Goal: Task Accomplishment & Management: Use online tool/utility

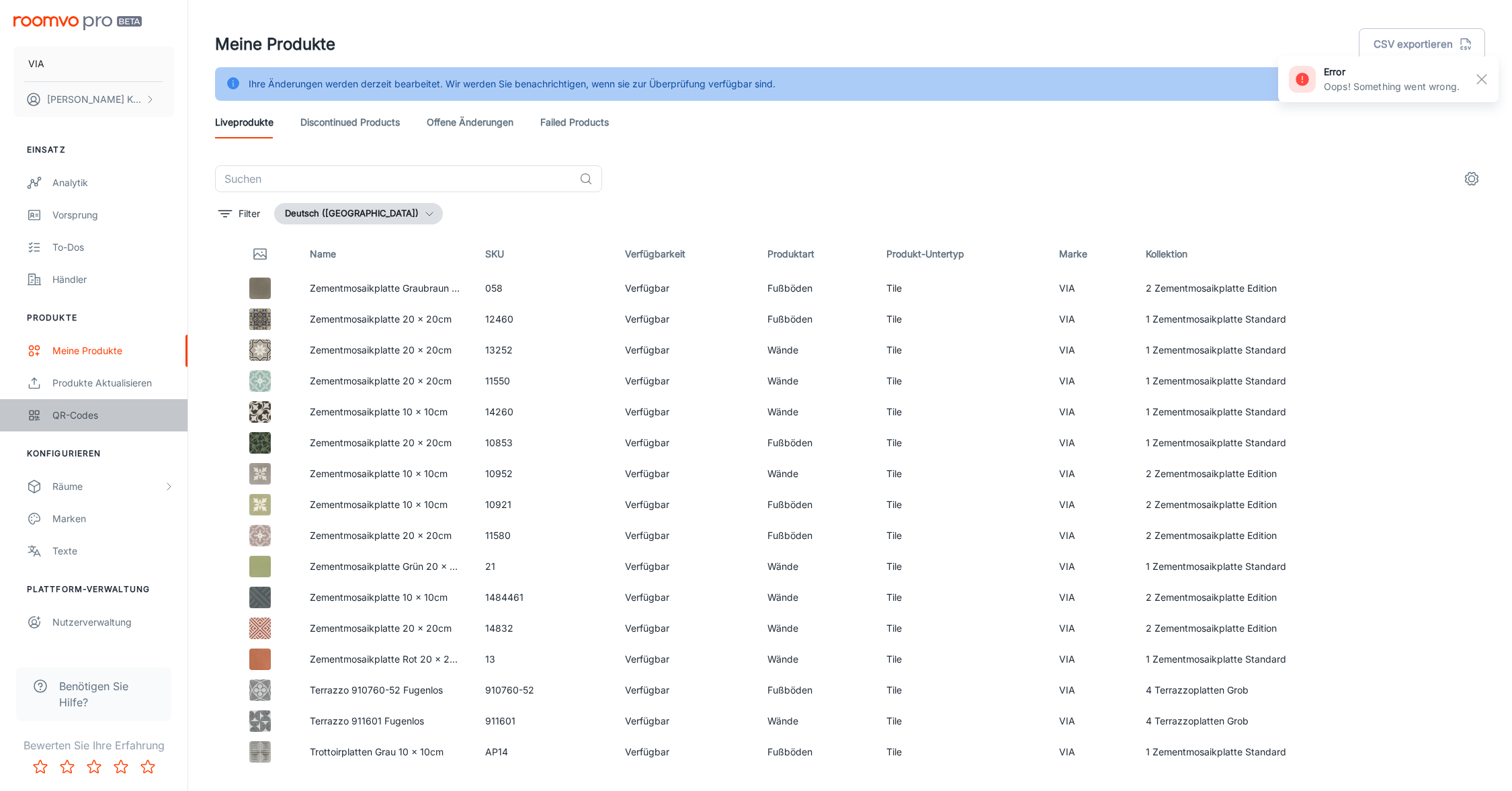
click at [96, 424] on link "QR-Codes" at bounding box center [93, 415] width 188 height 33
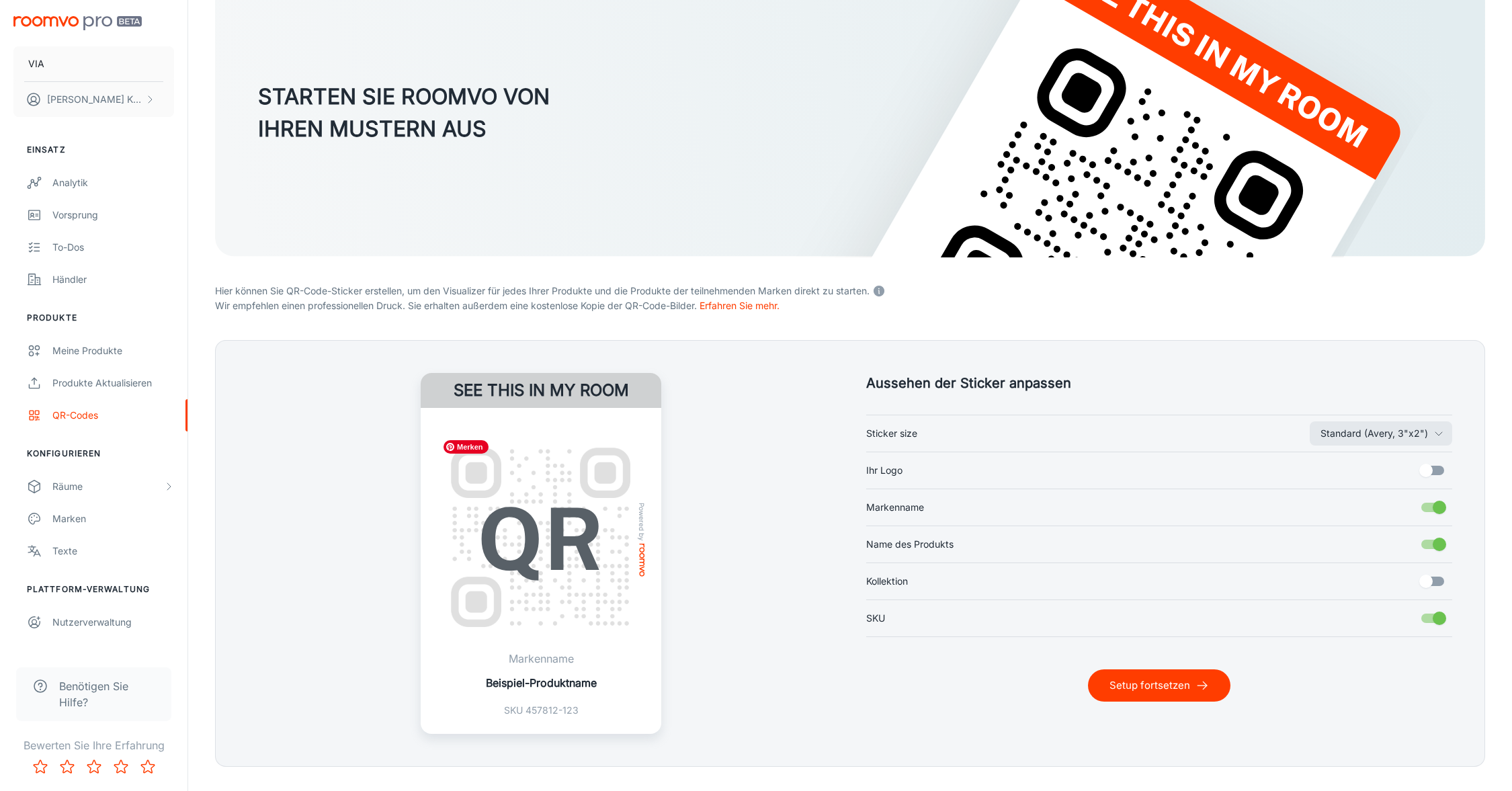
scroll to position [118, 0]
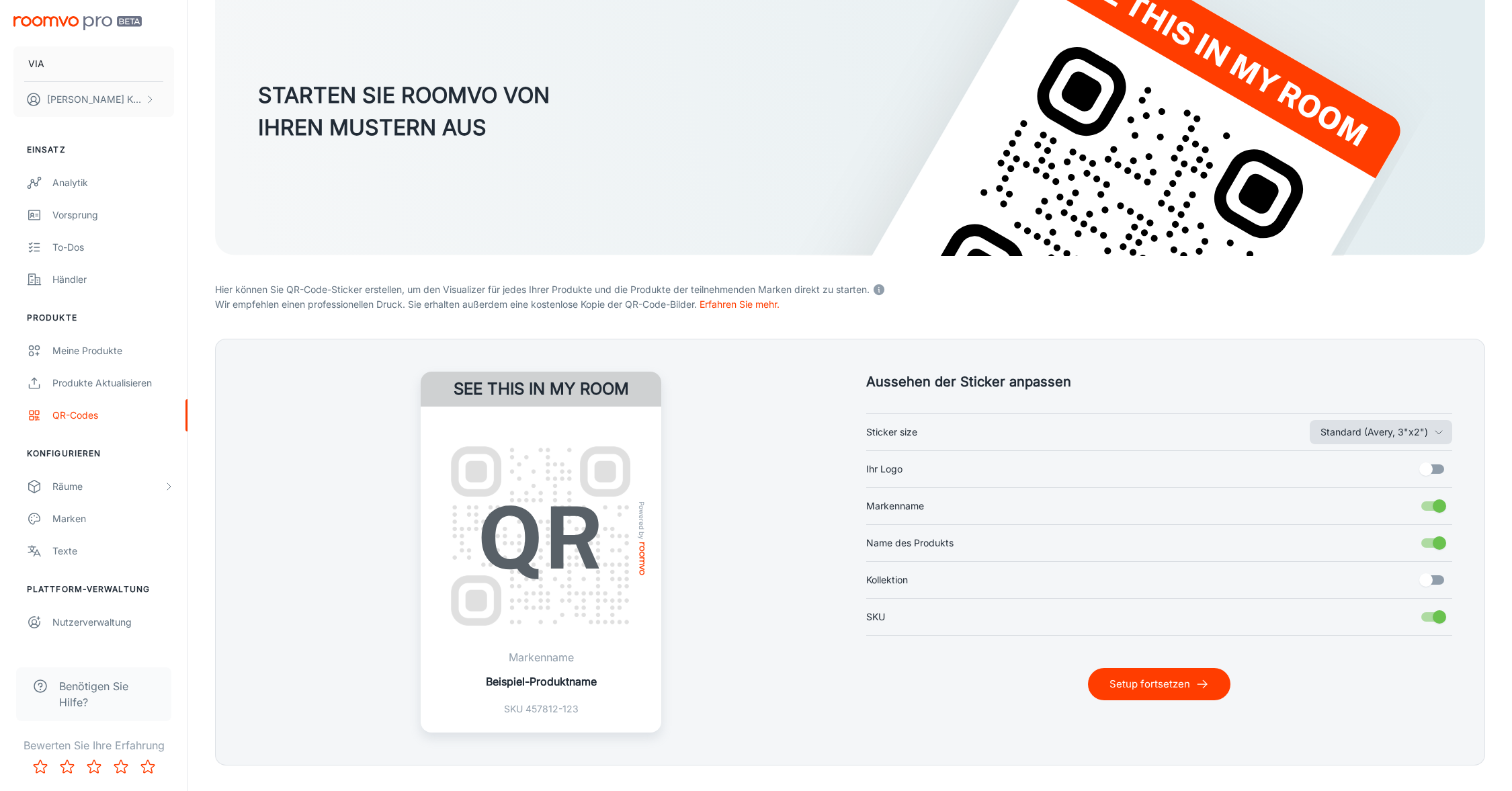
click at [1349, 428] on button "Standard (Avery, 3"x2")" at bounding box center [1380, 432] width 142 height 24
click at [1340, 485] on li "Variable height (width 1.5")" at bounding box center [1373, 485] width 159 height 24
click at [1437, 431] on icon "button" at bounding box center [1439, 432] width 11 height 11
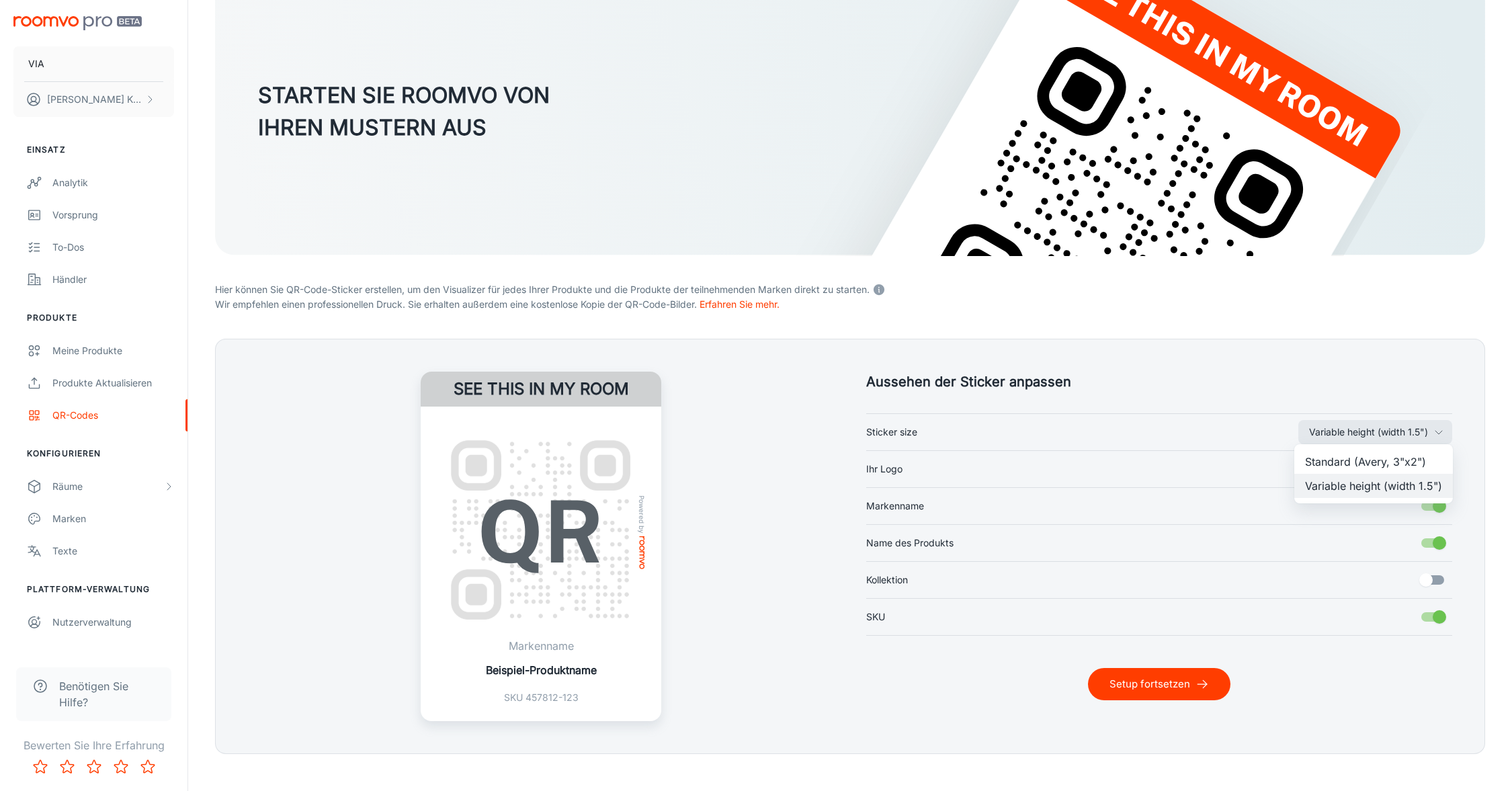
click at [1379, 464] on li "Standard (Avery, 3"x2")" at bounding box center [1373, 461] width 159 height 24
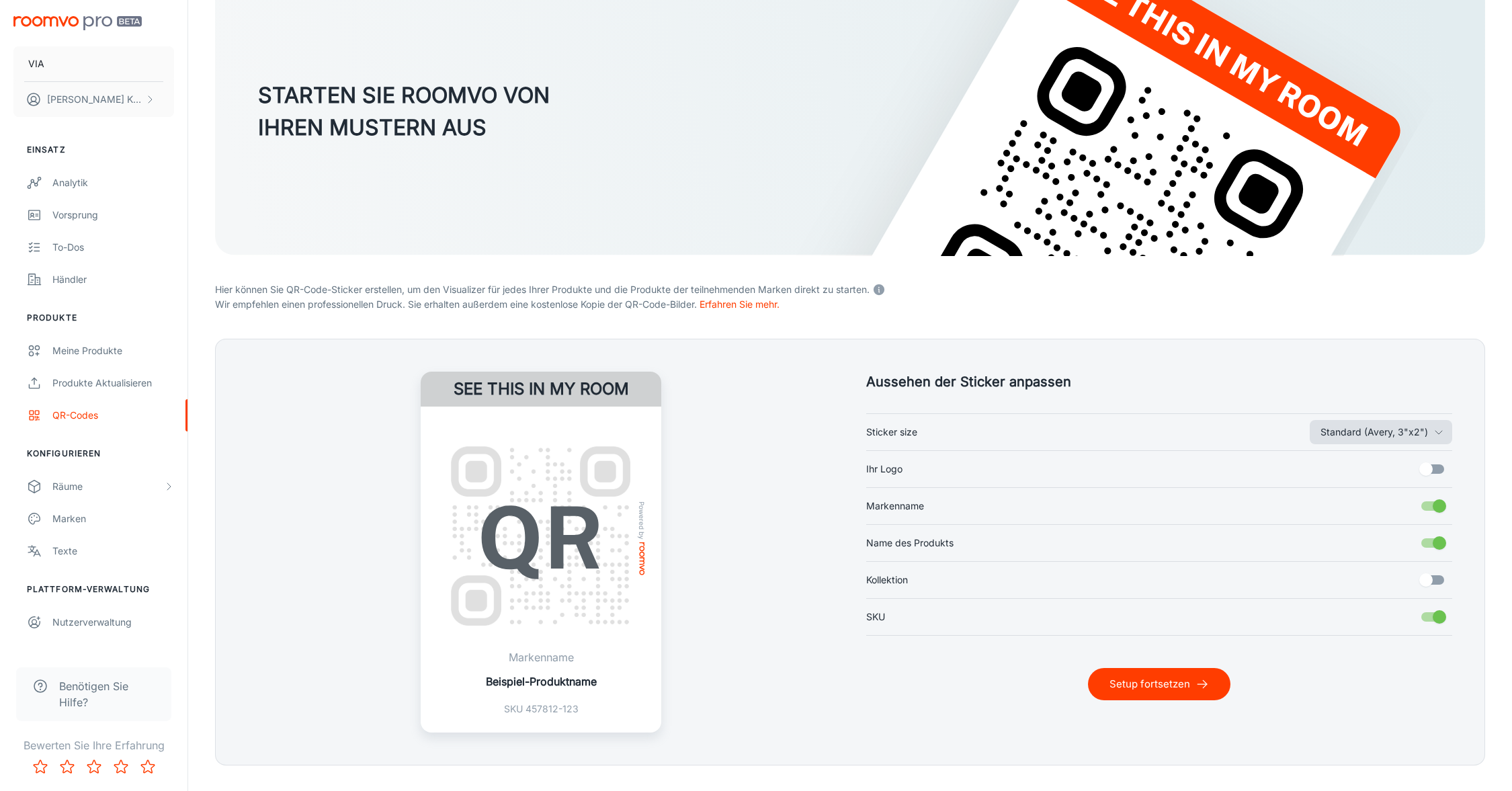
click at [1377, 424] on button "Standard (Avery, 3"x2")" at bounding box center [1380, 432] width 142 height 24
click at [1346, 480] on li "Variable height (width 1.5")" at bounding box center [1373, 485] width 159 height 24
click at [1353, 417] on div "Variable height (width 1.5") Sticker size Ihr Logo Markenname Name des Produkts…" at bounding box center [1160, 523] width 586 height 222
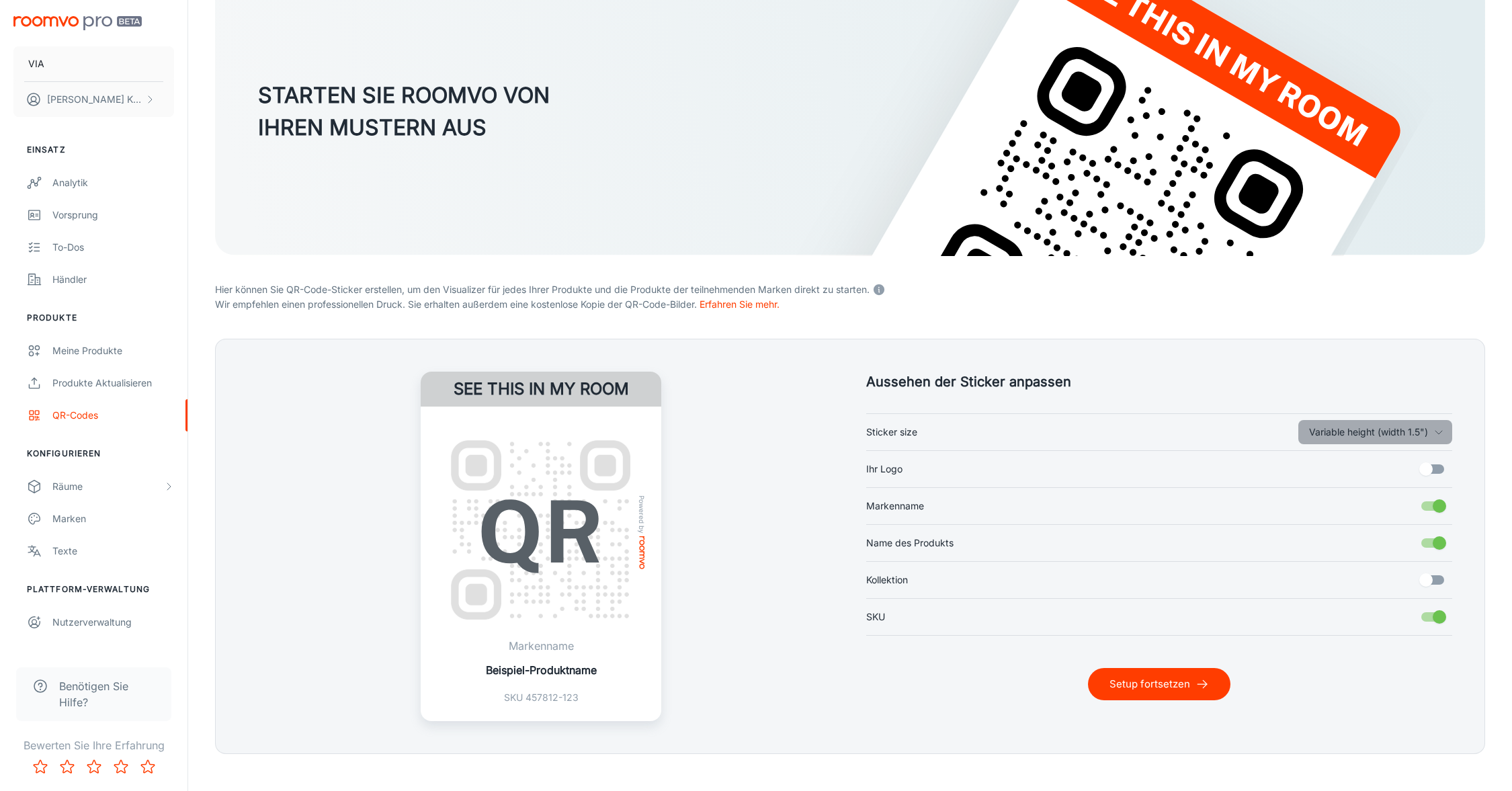
click at [1349, 426] on button "Variable height (width 1.5")" at bounding box center [1376, 432] width 154 height 24
click at [1328, 459] on li "Standard (Avery, 3"x2")" at bounding box center [1373, 461] width 159 height 24
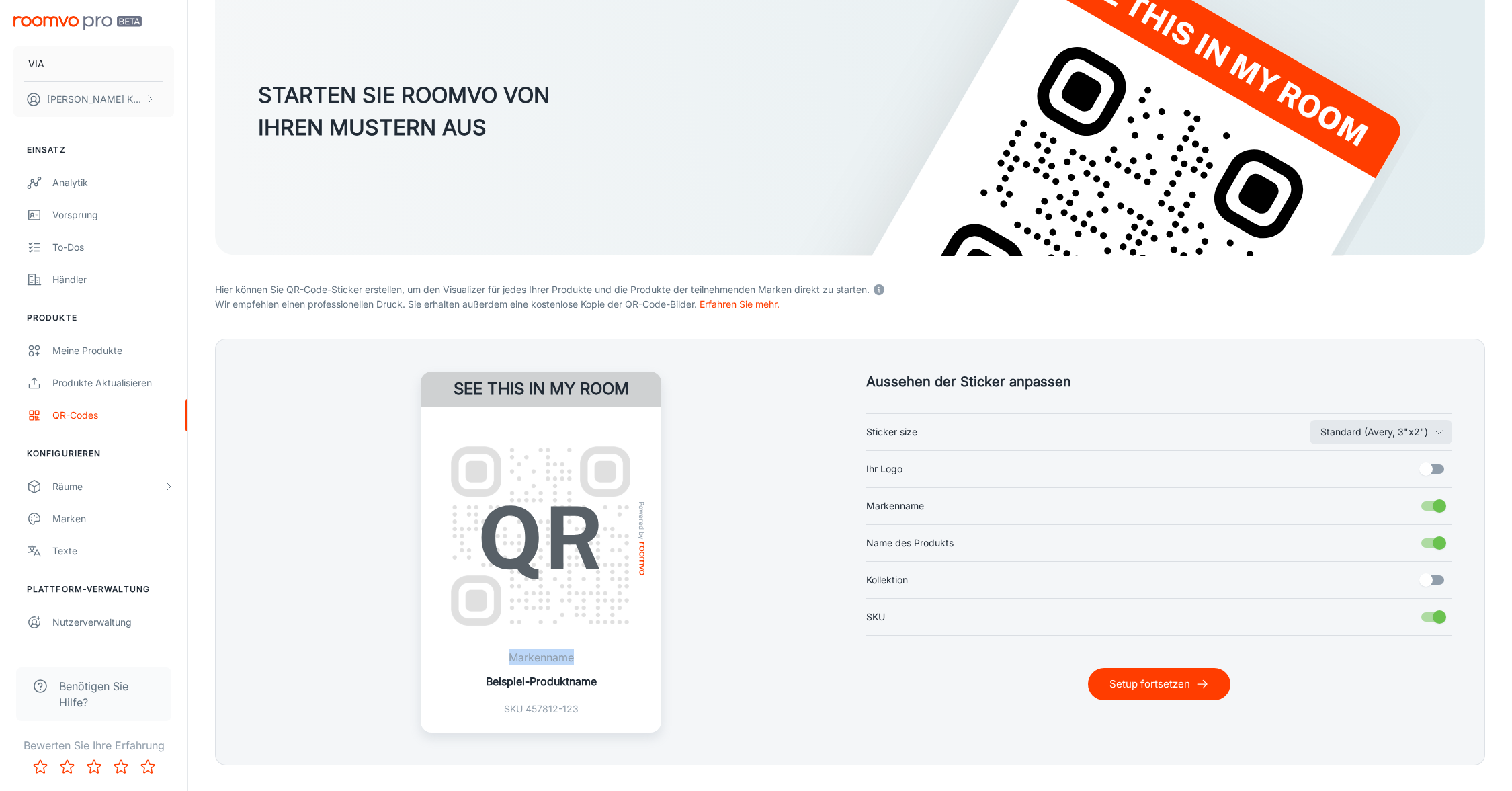
drag, startPoint x: 507, startPoint y: 658, endPoint x: 576, endPoint y: 660, distance: 69.0
click at [576, 660] on p "Markenname" at bounding box center [541, 657] width 111 height 16
drag, startPoint x: 505, startPoint y: 709, endPoint x: 600, endPoint y: 708, distance: 95.0
click at [600, 708] on div "Powered by Markenname Beispiel-Produktname SKU 457812-123" at bounding box center [541, 569] width 241 height 326
click at [1427, 503] on input "Markenname" at bounding box center [1439, 506] width 76 height 25
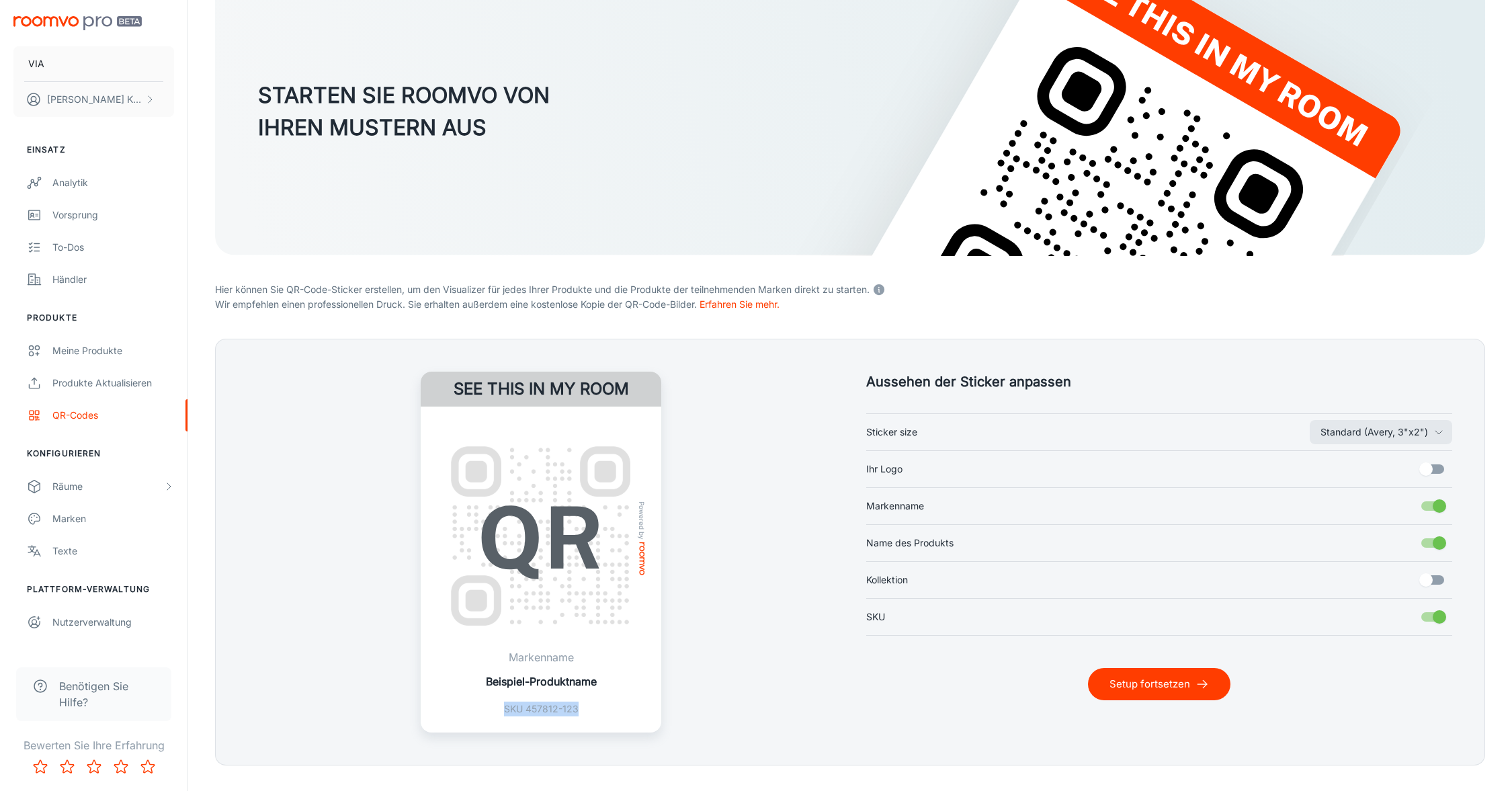
checkbox input "false"
click at [1191, 692] on button "Setup fortsetzen" at bounding box center [1159, 684] width 142 height 33
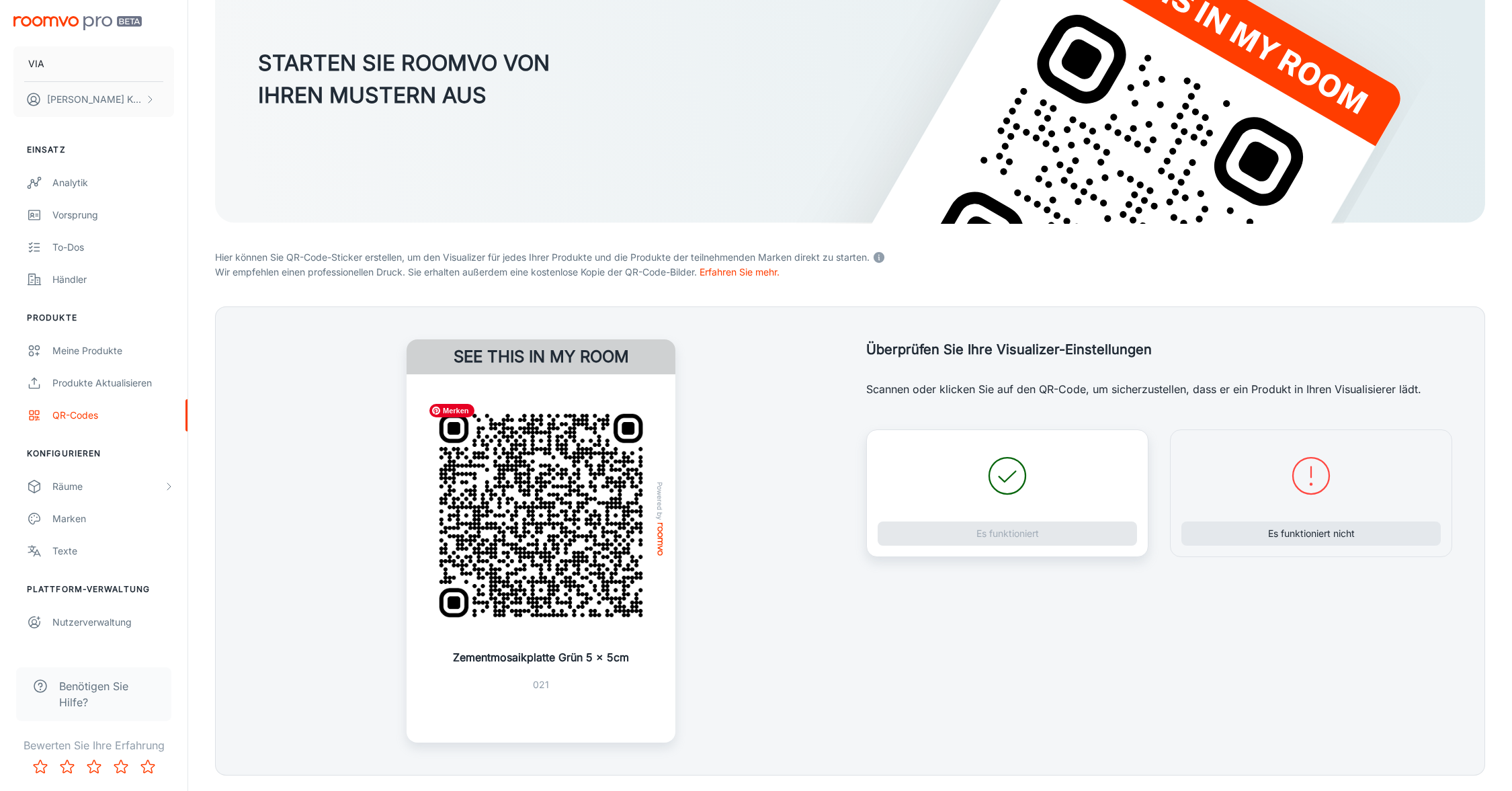
scroll to position [172, 0]
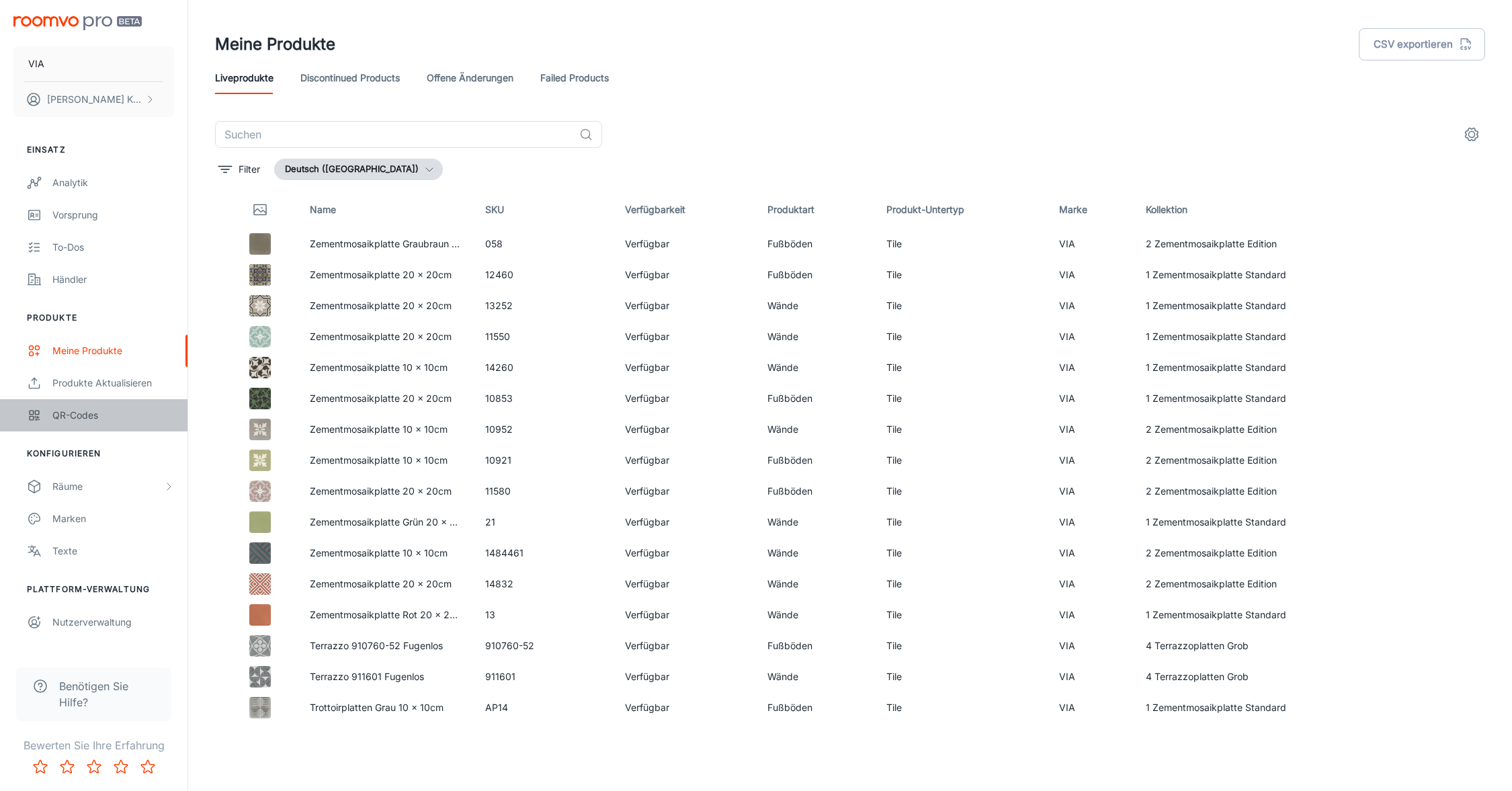
click at [81, 422] on link "QR-Codes" at bounding box center [93, 415] width 188 height 33
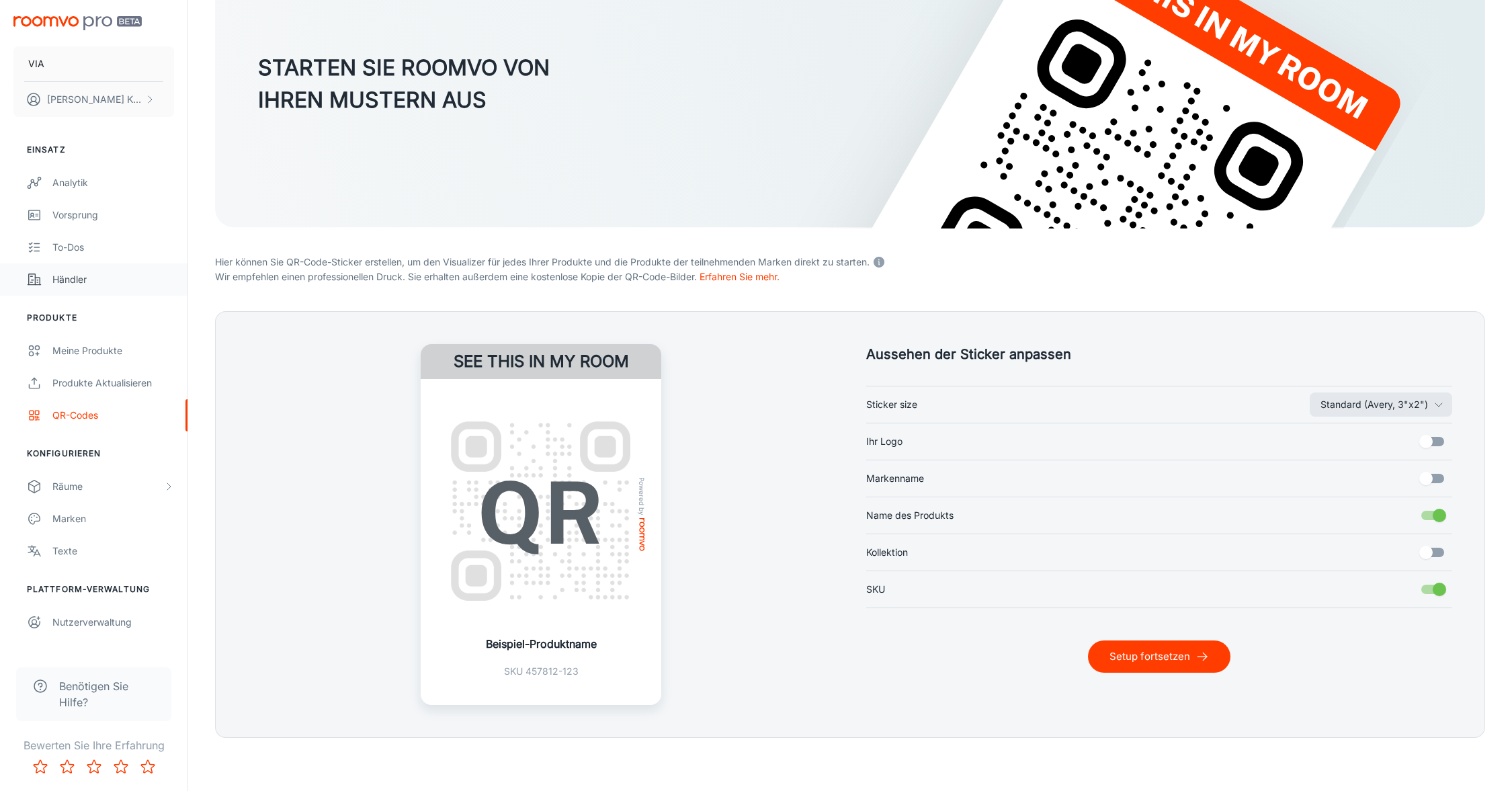
scroll to position [145, 0]
